Goal: Task Accomplishment & Management: Use online tool/utility

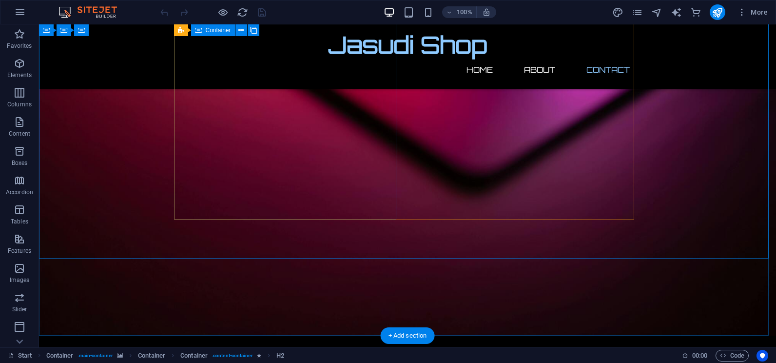
drag, startPoint x: 394, startPoint y: 131, endPoint x: 278, endPoint y: 150, distance: 117.6
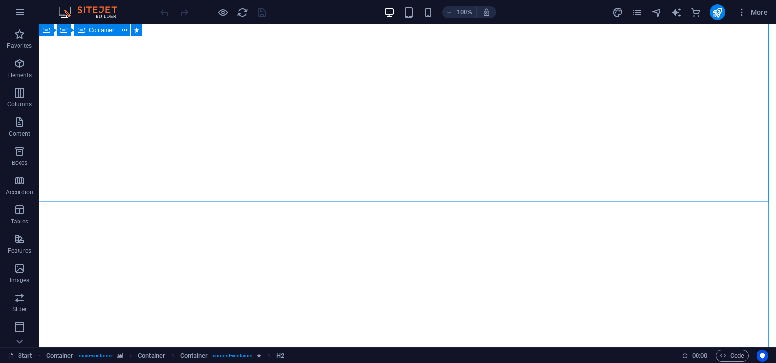
scroll to position [616, 0]
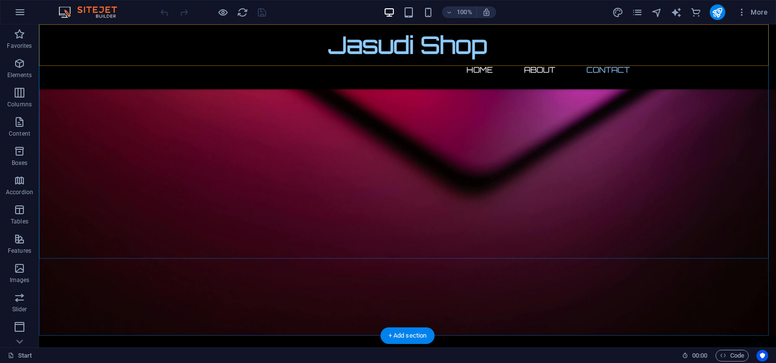
click at [419, 0] on html "[DOMAIN_NAME] Start Favorites Elements Columns Content Boxes Accordion Tables F…" at bounding box center [388, 181] width 776 height 363
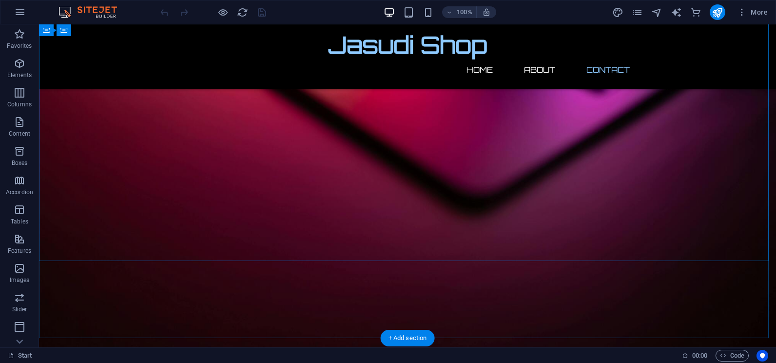
scroll to position [616, 0]
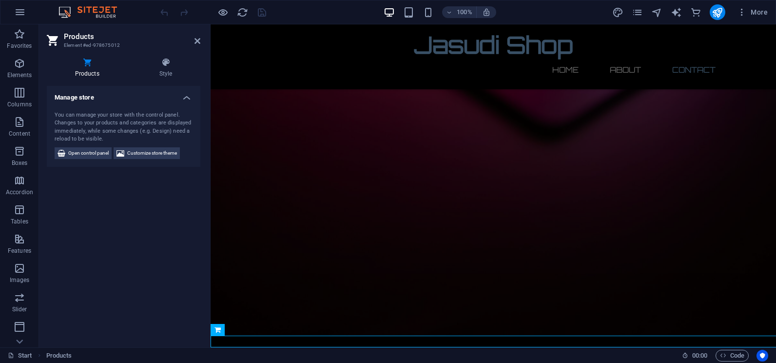
click at [72, 341] on div "Products Style Manage store You can manage your store with the control panel. C…" at bounding box center [123, 198] width 169 height 297
click at [158, 70] on h4 "Style" at bounding box center [165, 68] width 69 height 20
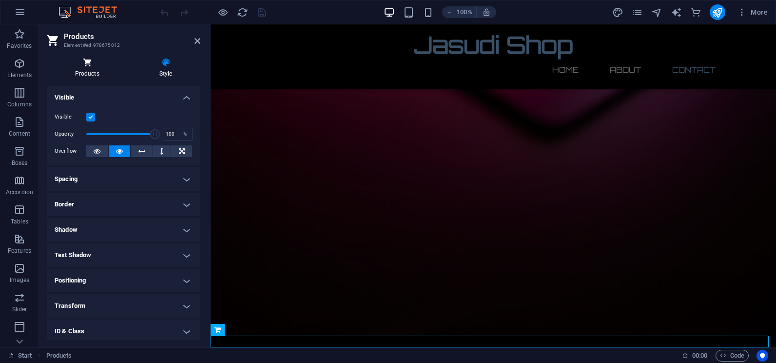
click at [99, 66] on icon at bounding box center [87, 63] width 80 height 10
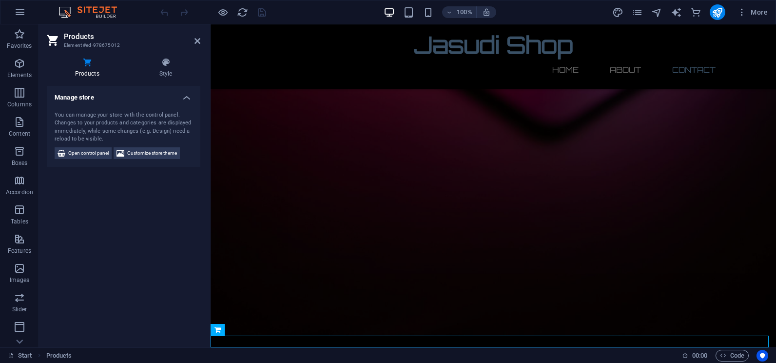
click at [185, 98] on h4 "Manage store" at bounding box center [124, 95] width 154 height 18
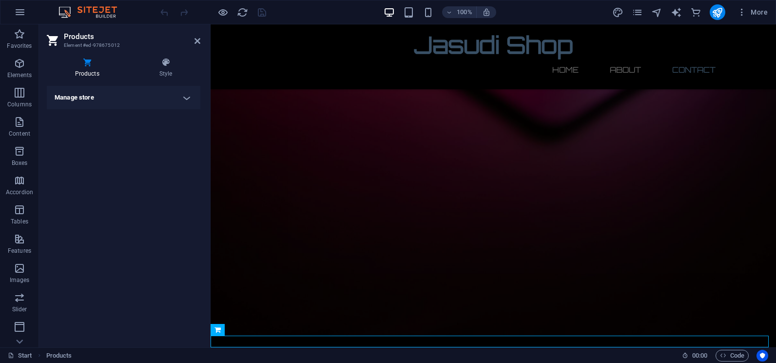
click at [187, 98] on h4 "Manage store" at bounding box center [124, 97] width 154 height 23
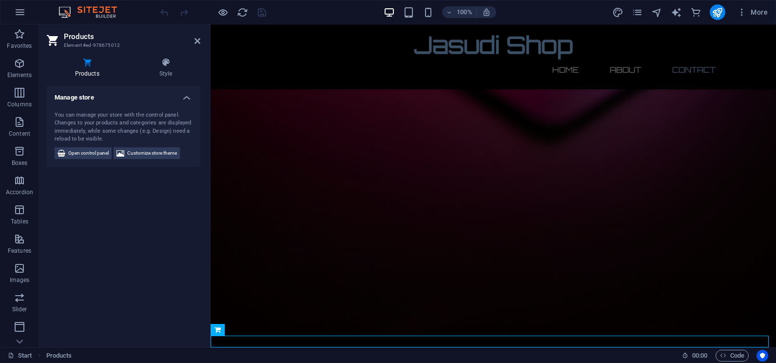
click at [187, 96] on h4 "Manage store" at bounding box center [124, 95] width 154 height 18
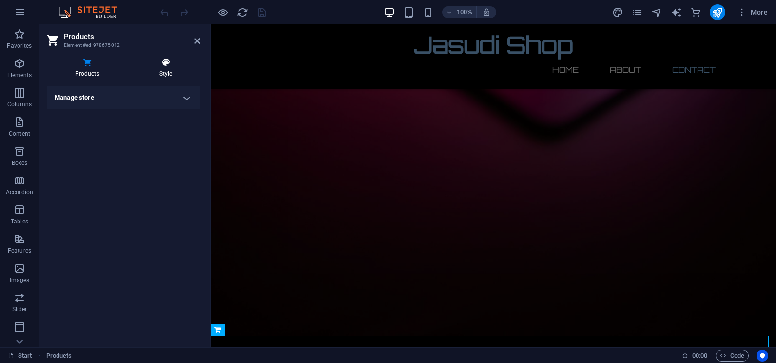
click at [158, 75] on h4 "Style" at bounding box center [165, 68] width 69 height 20
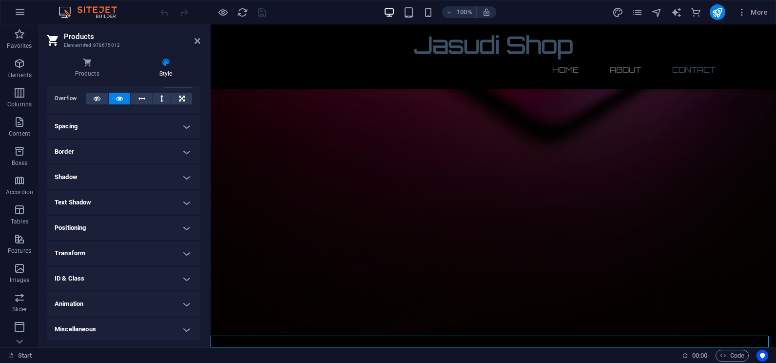
scroll to position [54, 0]
drag, startPoint x: 202, startPoint y: 151, endPoint x: 201, endPoint y: 115, distance: 36.1
click at [201, 115] on div "Products Style Manage store You can manage your store with the control panel. C…" at bounding box center [123, 198] width 169 height 297
drag, startPoint x: 202, startPoint y: 136, endPoint x: 201, endPoint y: 89, distance: 47.3
click at [200, 90] on div "Products Style Manage store You can manage your store with the control panel. C…" at bounding box center [123, 198] width 169 height 297
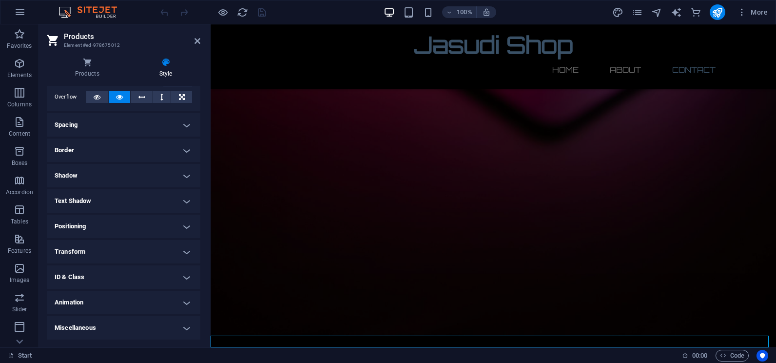
click at [201, 38] on aside "Products Element #ed-978675012 Products Style Manage store You can manage your …" at bounding box center [125, 185] width 172 height 323
click at [197, 39] on icon at bounding box center [198, 41] width 6 height 8
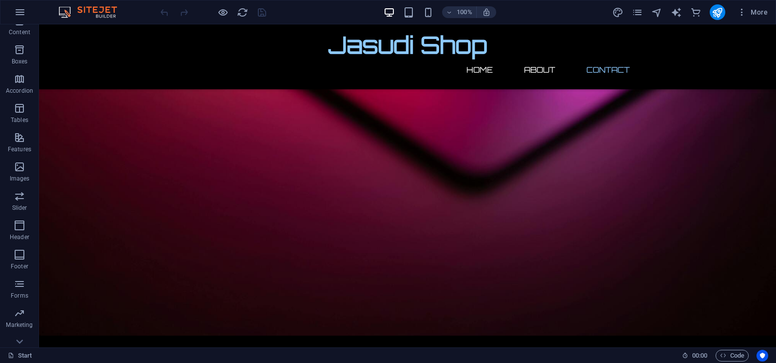
scroll to position [145, 0]
click at [22, 329] on icon "button" at bounding box center [20, 328] width 12 height 12
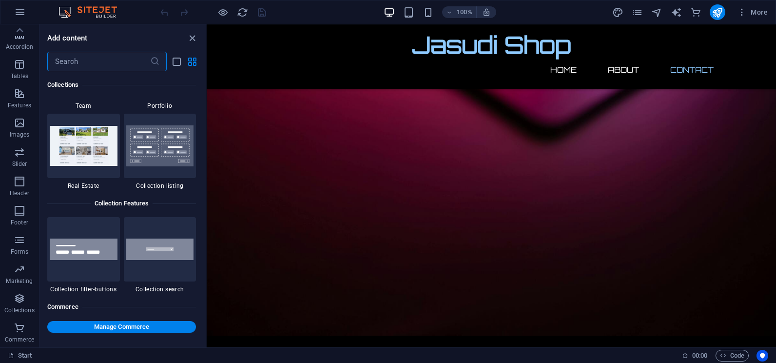
scroll to position [9395, 0]
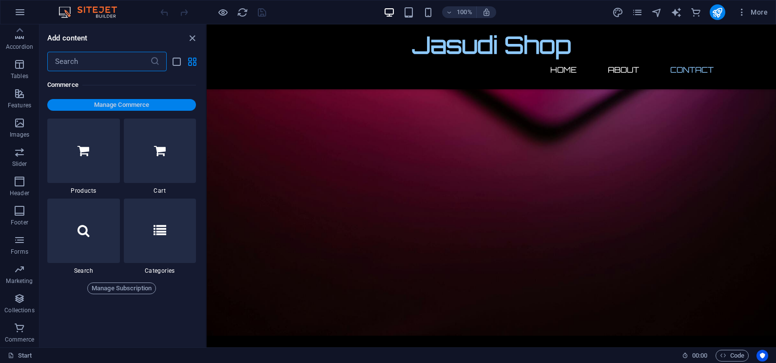
click at [118, 101] on span "Manage Commerce" at bounding box center [121, 105] width 141 height 12
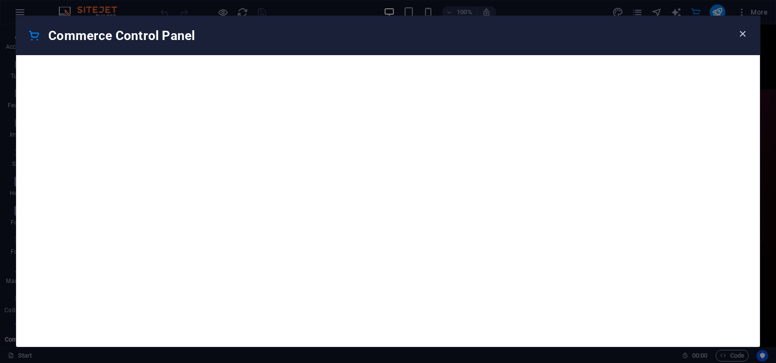
click at [742, 35] on icon "button" at bounding box center [742, 33] width 11 height 11
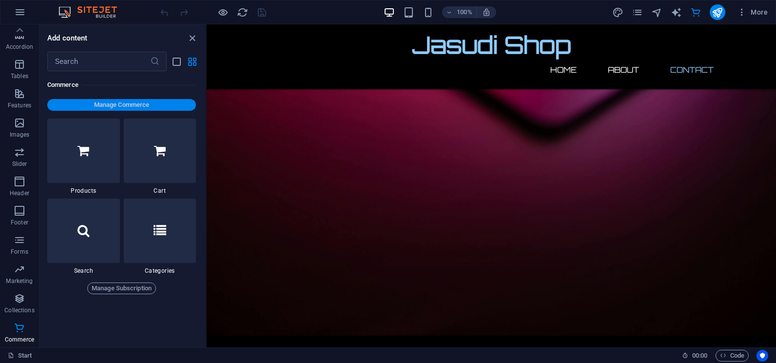
click at [147, 102] on span "Manage Commerce" at bounding box center [121, 105] width 141 height 12
